Goal: Task Accomplishment & Management: Manage account settings

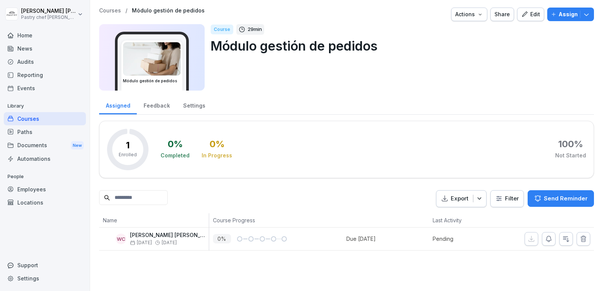
click at [38, 131] on div "Paths" at bounding box center [45, 131] width 82 height 13
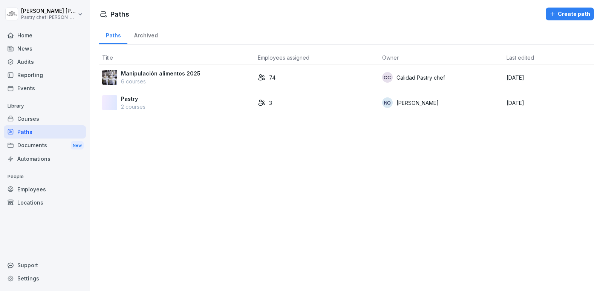
click at [47, 122] on div "Courses" at bounding box center [45, 118] width 82 height 13
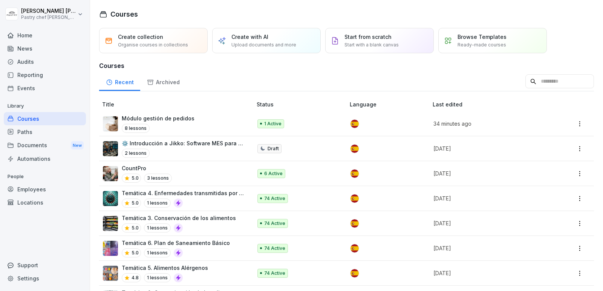
click at [181, 122] on div "Módulo gestión de pedidos 8 lessons" at bounding box center [158, 123] width 73 height 18
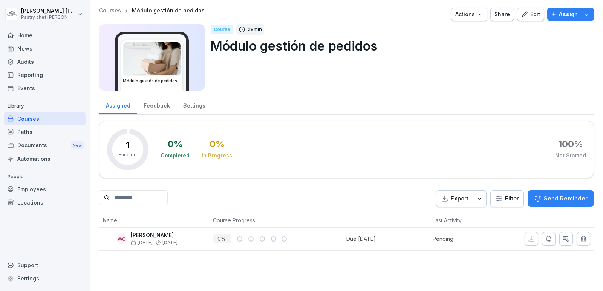
click at [530, 11] on div "Edit" at bounding box center [530, 14] width 19 height 8
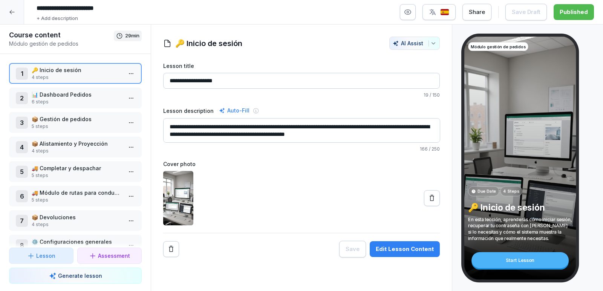
click at [411, 7] on button "button" at bounding box center [408, 12] width 16 height 16
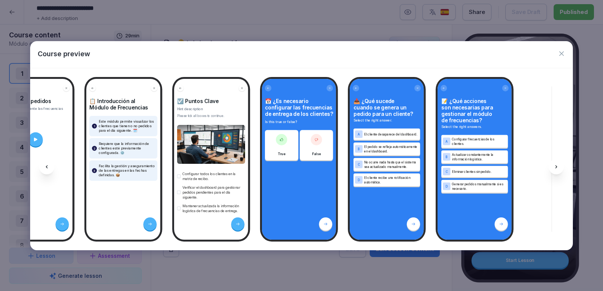
scroll to position [0, 595]
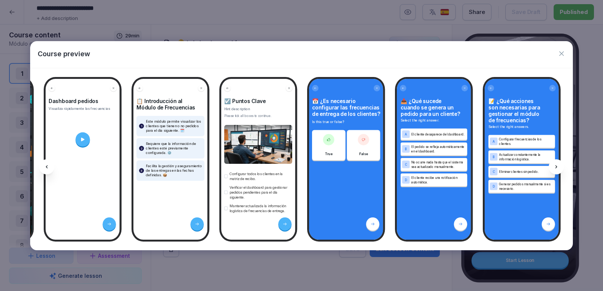
click at [562, 54] on icon "button" at bounding box center [562, 54] width 8 height 8
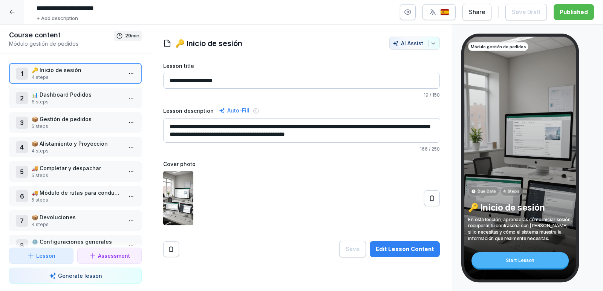
click at [9, 20] on div at bounding box center [12, 12] width 24 height 24
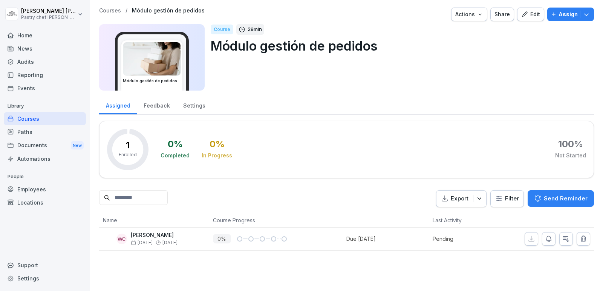
click at [153, 104] on div "Feedback" at bounding box center [157, 104] width 40 height 19
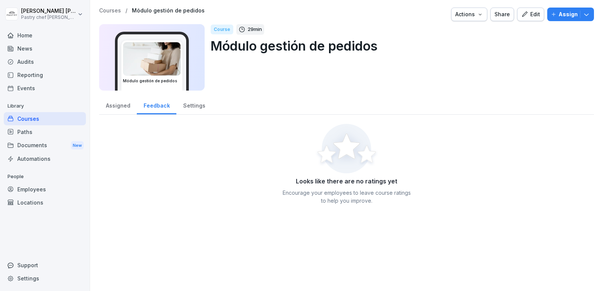
click at [120, 106] on div "Assigned" at bounding box center [118, 104] width 38 height 19
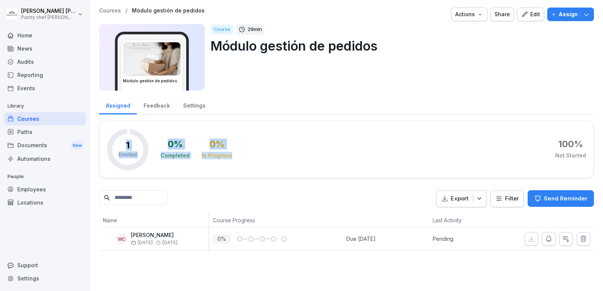
drag, startPoint x: 120, startPoint y: 137, endPoint x: 239, endPoint y: 169, distance: 123.0
click at [239, 169] on div "1 Enrolled 0 % Completed 0 % In Progress 100 % Not Started" at bounding box center [346, 149] width 495 height 57
click at [268, 147] on div "0 % Completed 0 % In Progress 100 % Not Started" at bounding box center [374, 149] width 426 height 41
